Goal: Check status: Check status

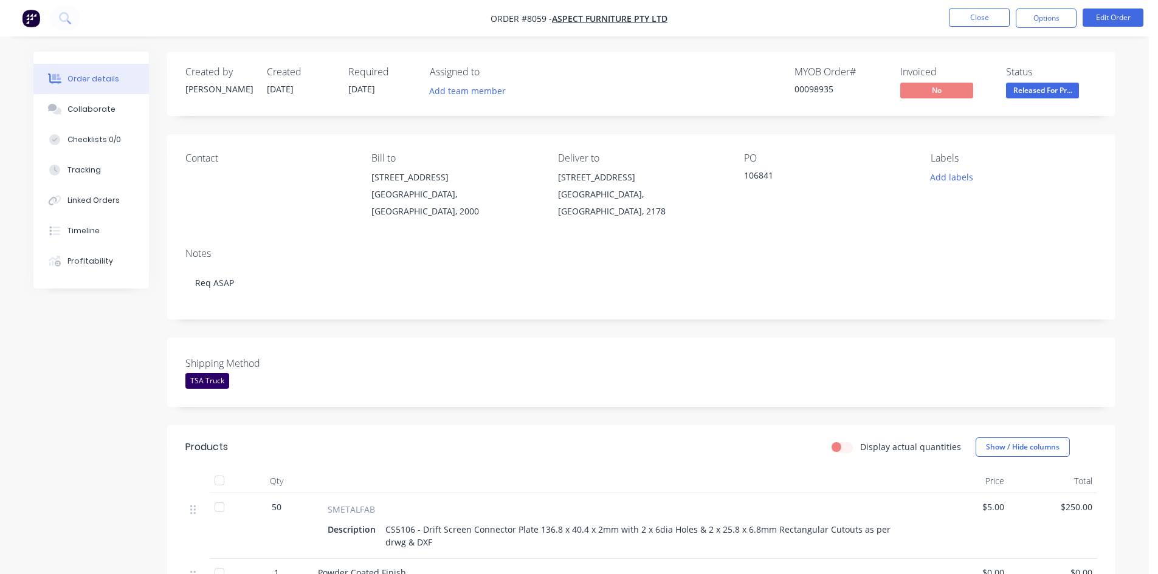
scroll to position [290, 0]
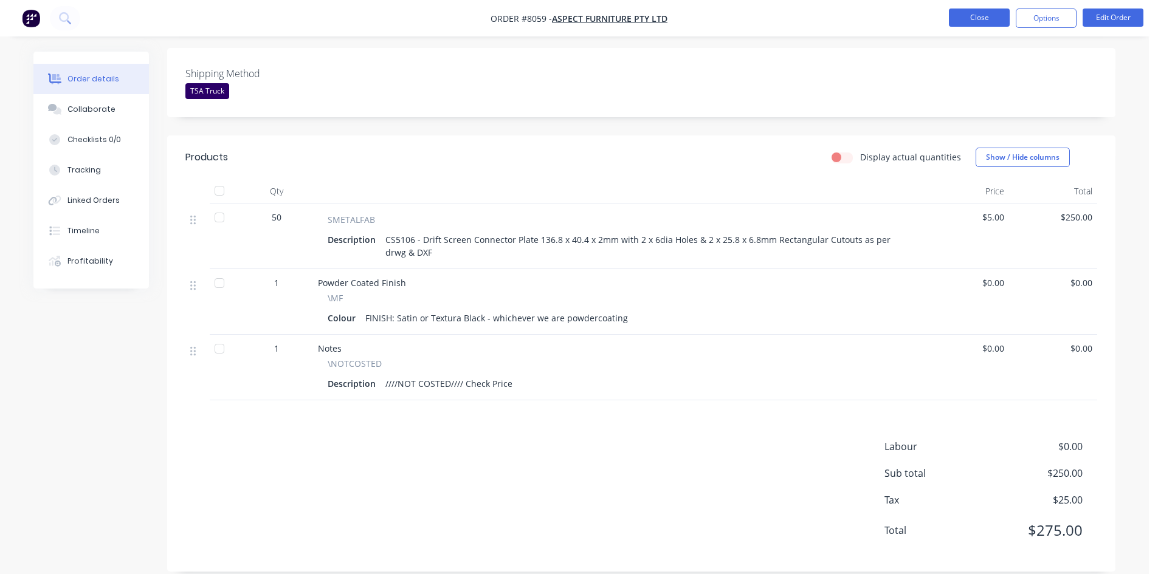
click at [974, 18] on button "Close" at bounding box center [979, 18] width 61 height 18
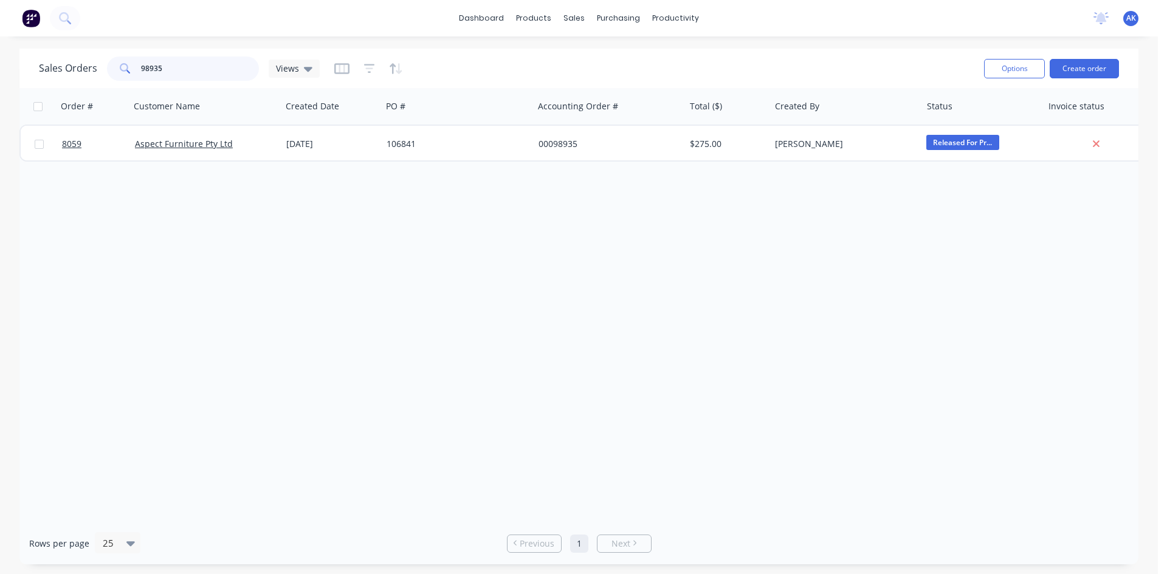
click at [179, 70] on input "98935" at bounding box center [200, 69] width 119 height 24
type input "98806"
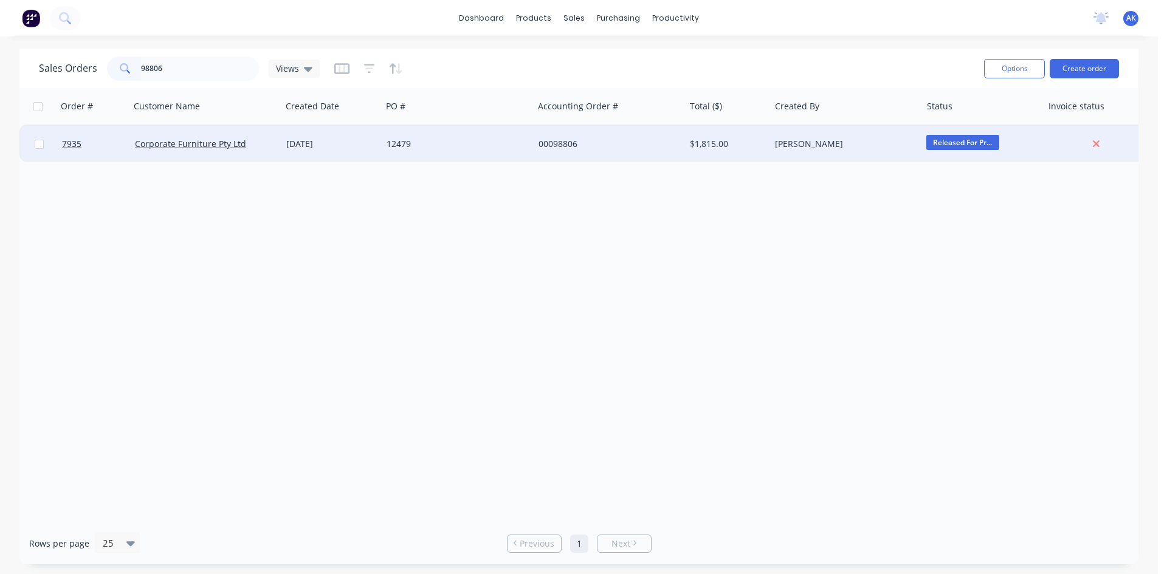
click at [305, 131] on div "[DATE]" at bounding box center [331, 144] width 100 height 36
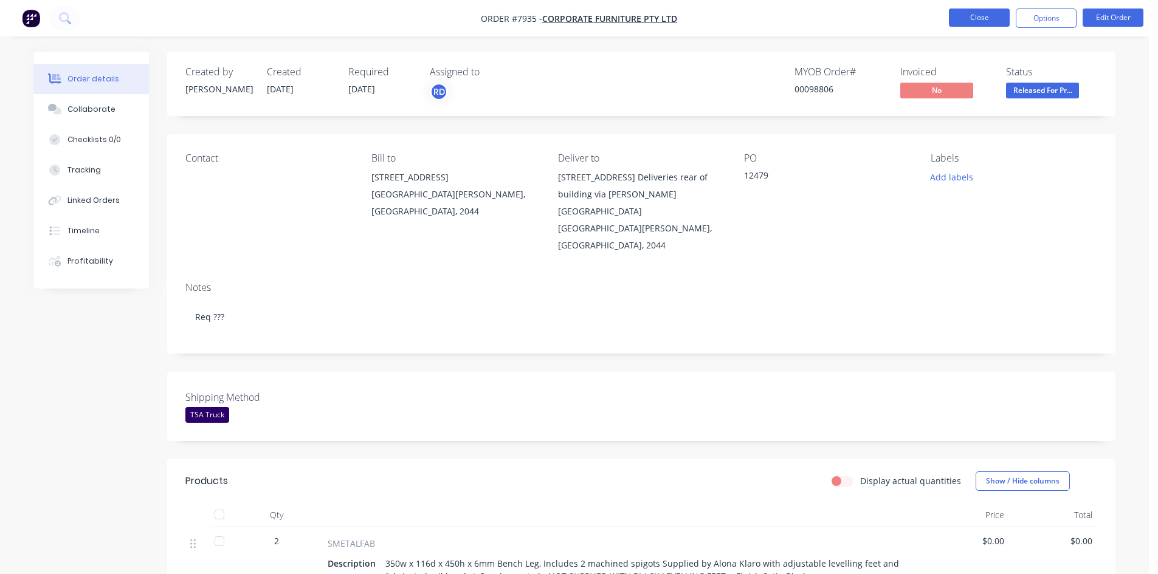
click at [997, 19] on button "Close" at bounding box center [979, 18] width 61 height 18
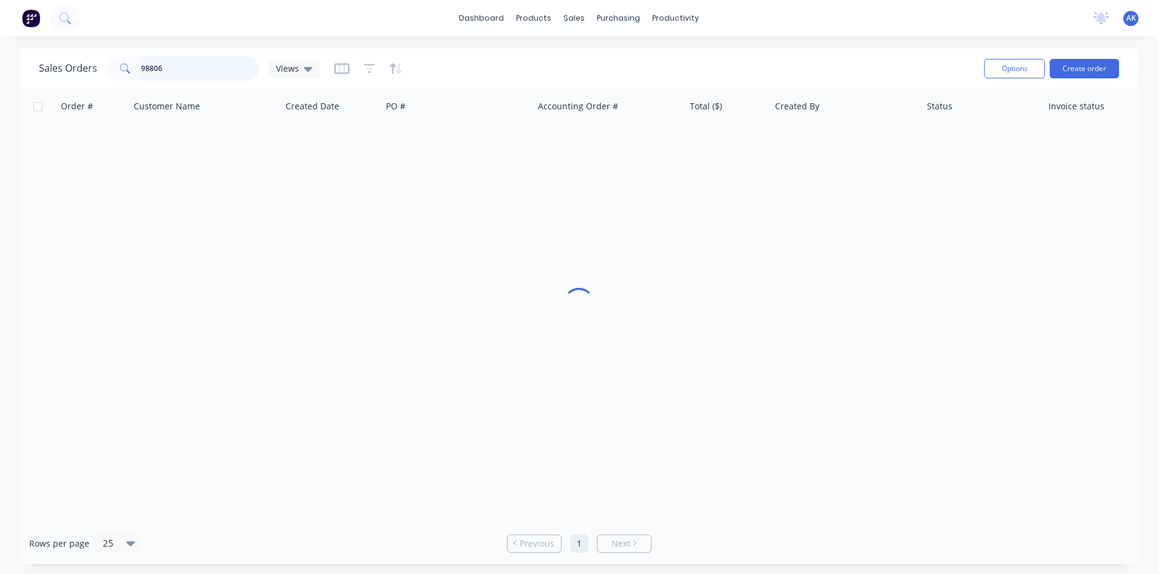
click at [180, 68] on input "98806" at bounding box center [200, 69] width 119 height 24
type input "98815"
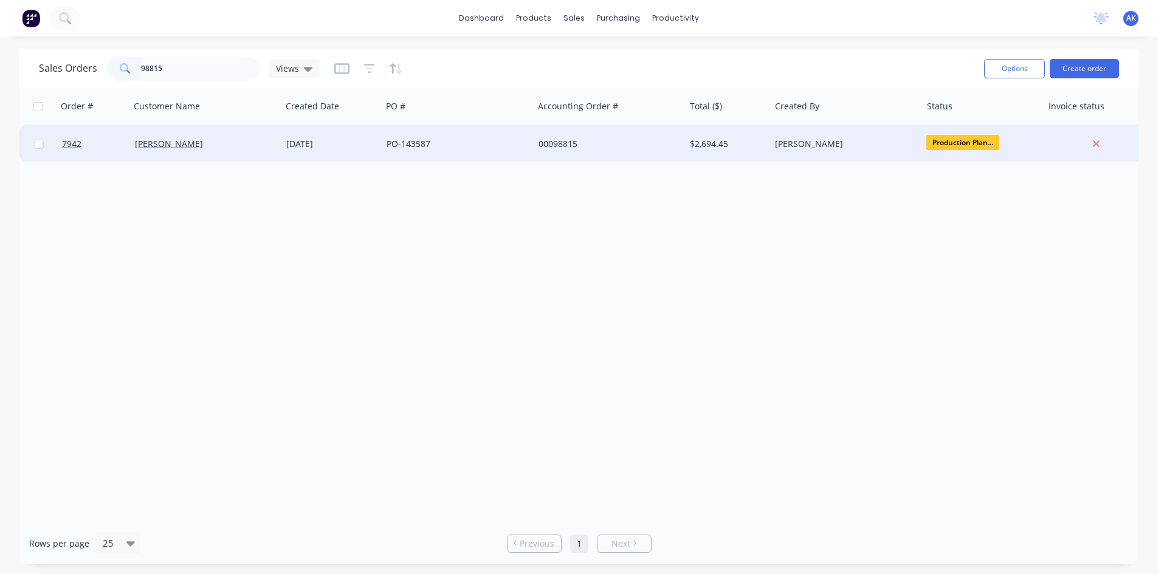
click at [444, 139] on div "PO-143587" at bounding box center [454, 144] width 135 height 12
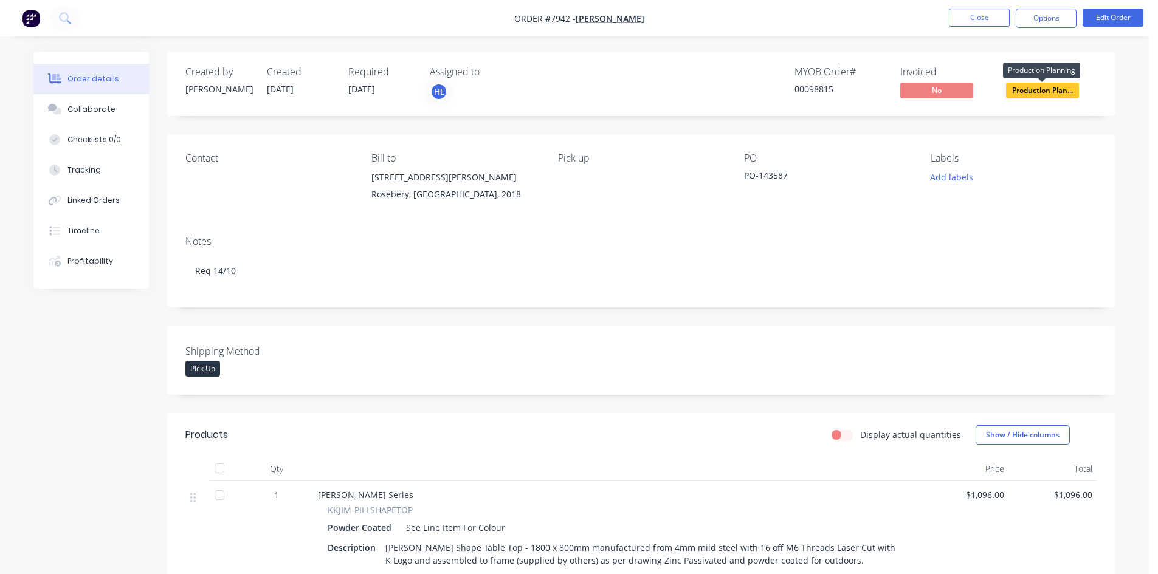
click at [1053, 87] on span "Production Plan..." at bounding box center [1042, 90] width 73 height 15
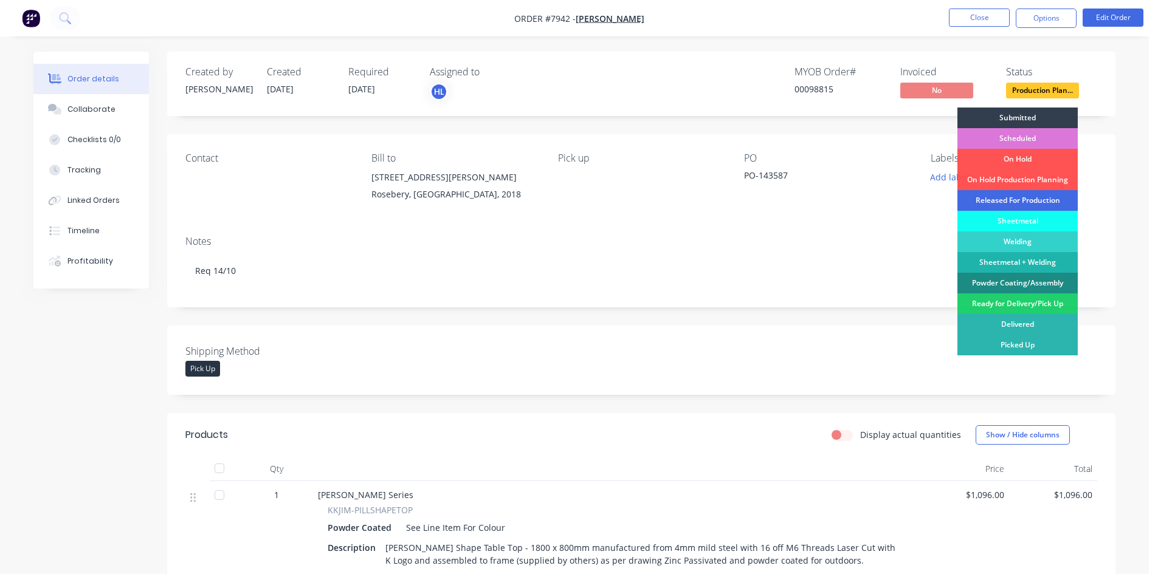
click at [1037, 198] on div "Released For Production" at bounding box center [1017, 200] width 120 height 21
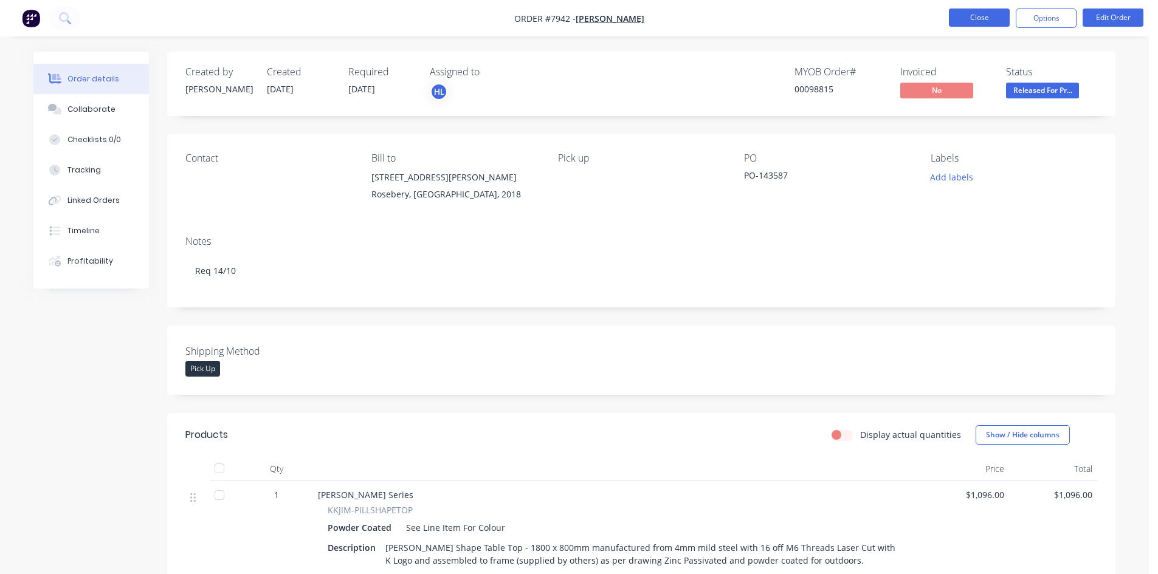
click at [970, 19] on button "Close" at bounding box center [979, 18] width 61 height 18
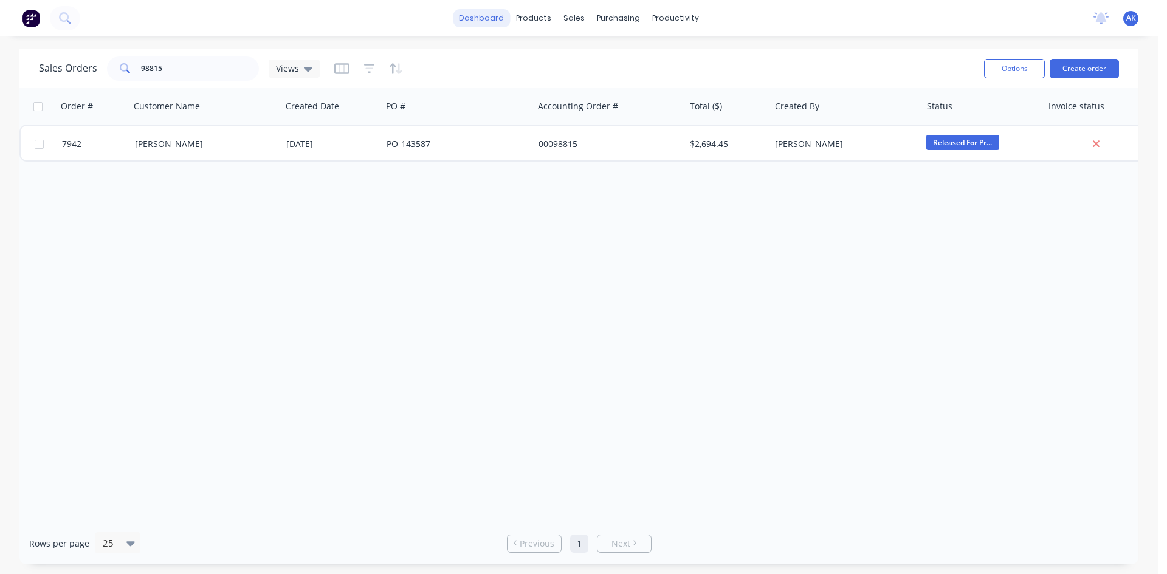
click at [471, 18] on link "dashboard" at bounding box center [481, 18] width 57 height 18
